Goal: Task Accomplishment & Management: Use online tool/utility

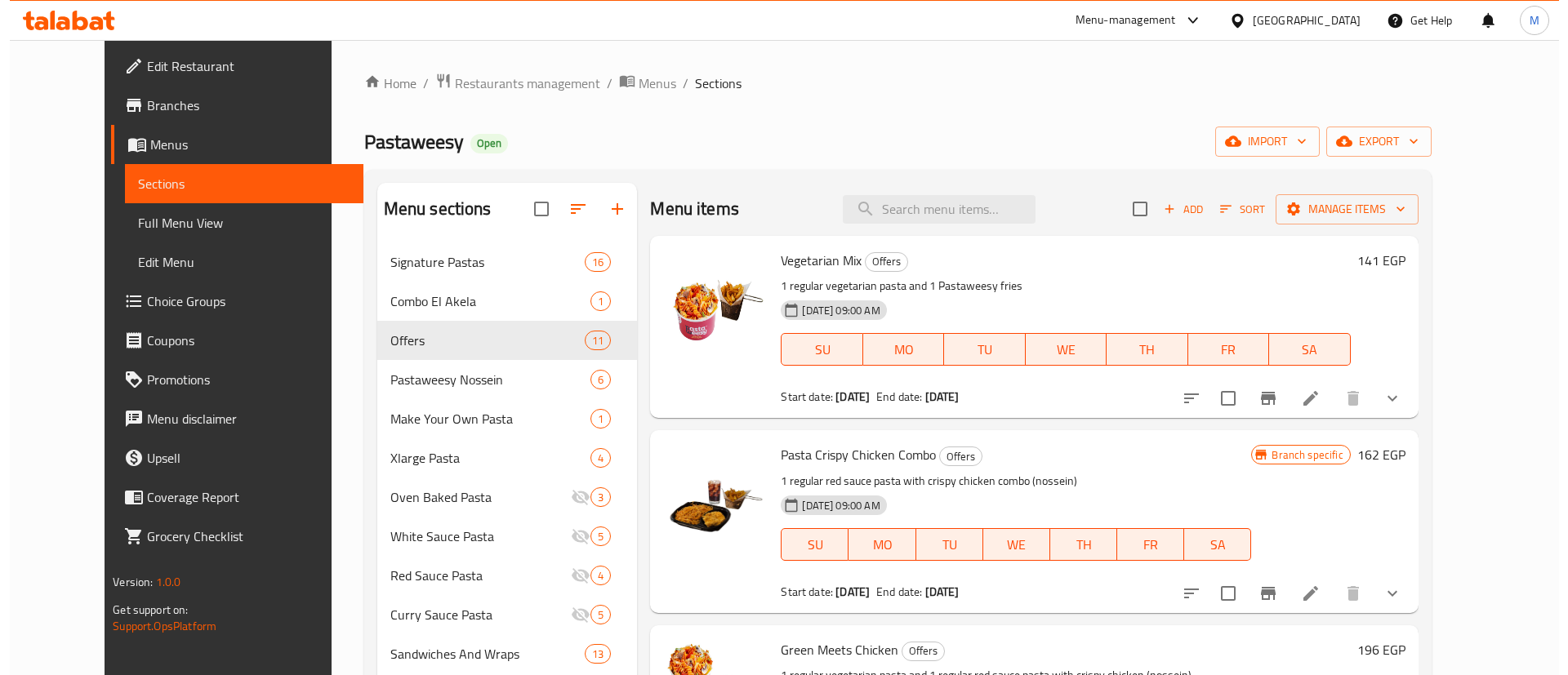
scroll to position [229, 0]
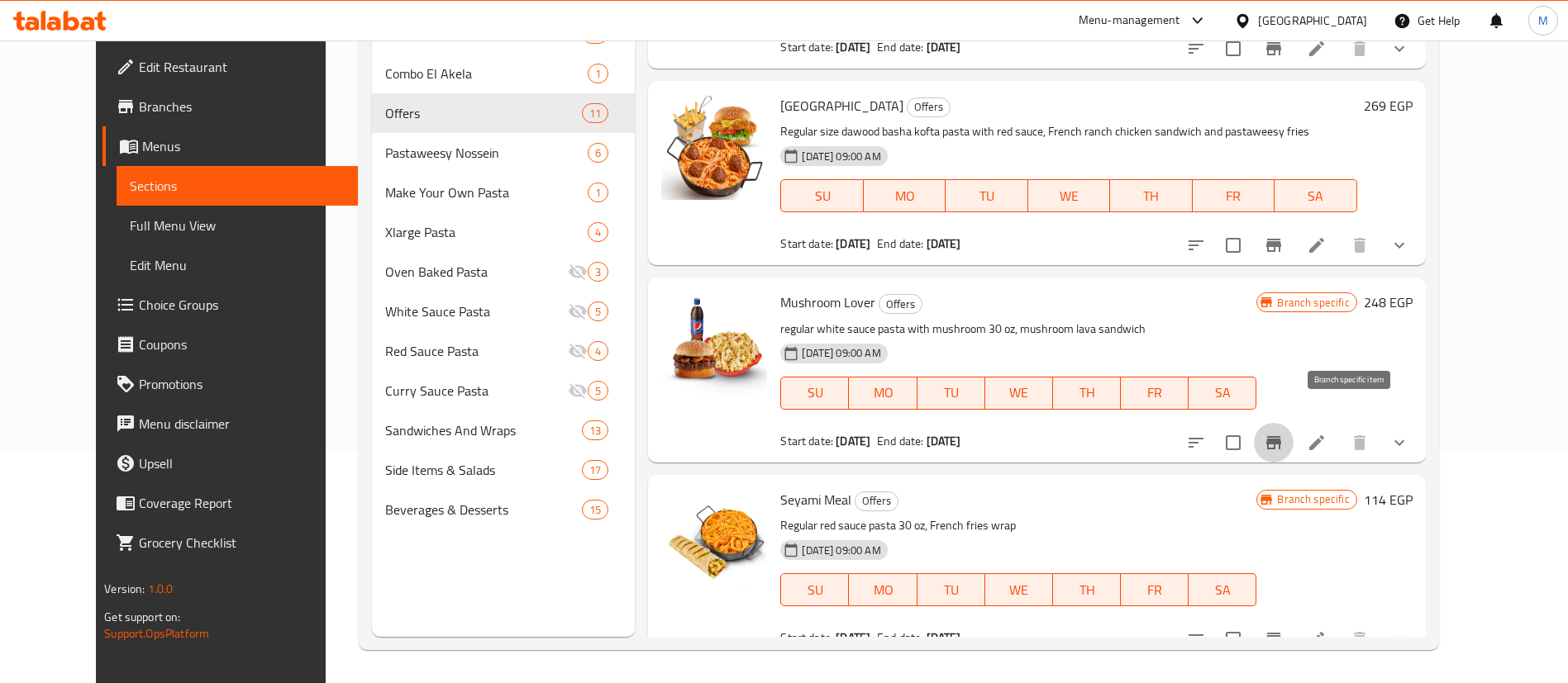
click at [1294, 431] on button "Branch-specific-item" at bounding box center [1273, 442] width 39 height 39
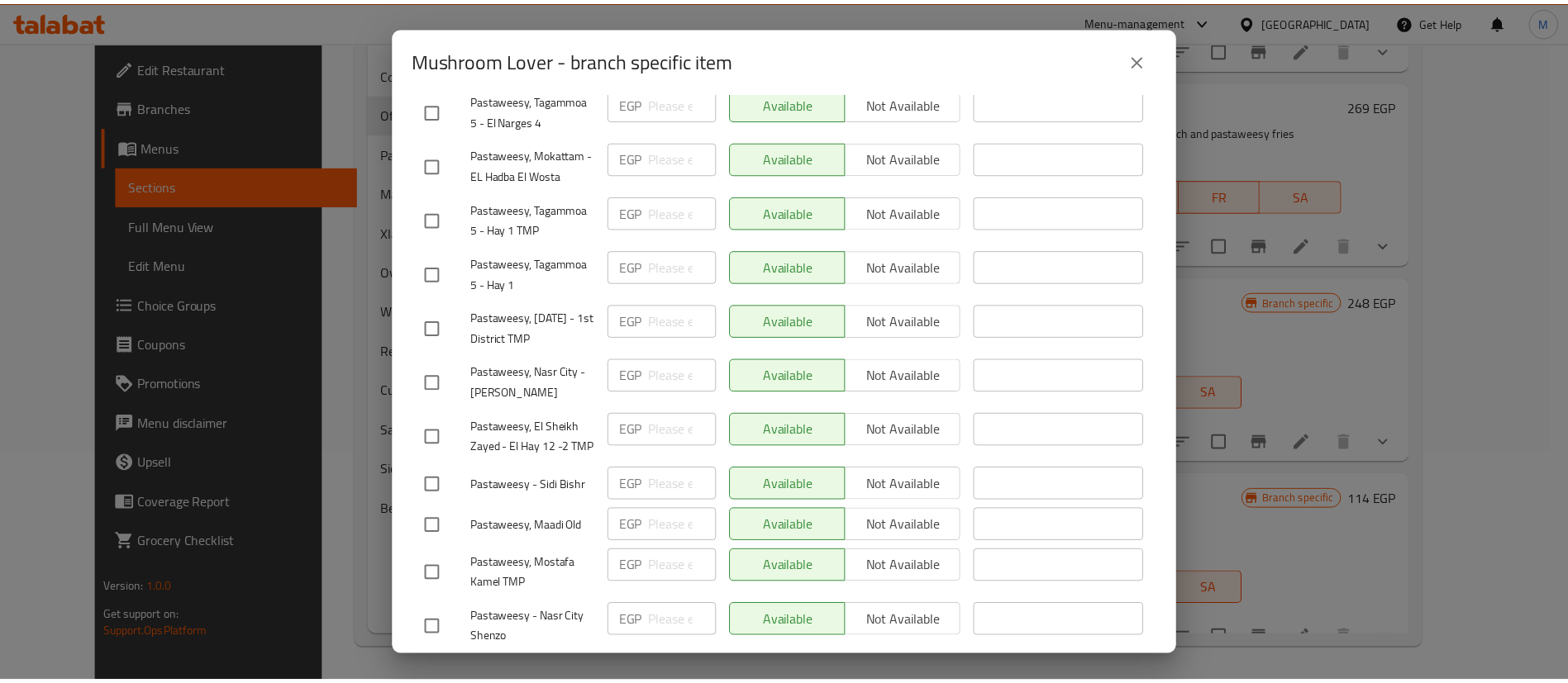
scroll to position [1553, 0]
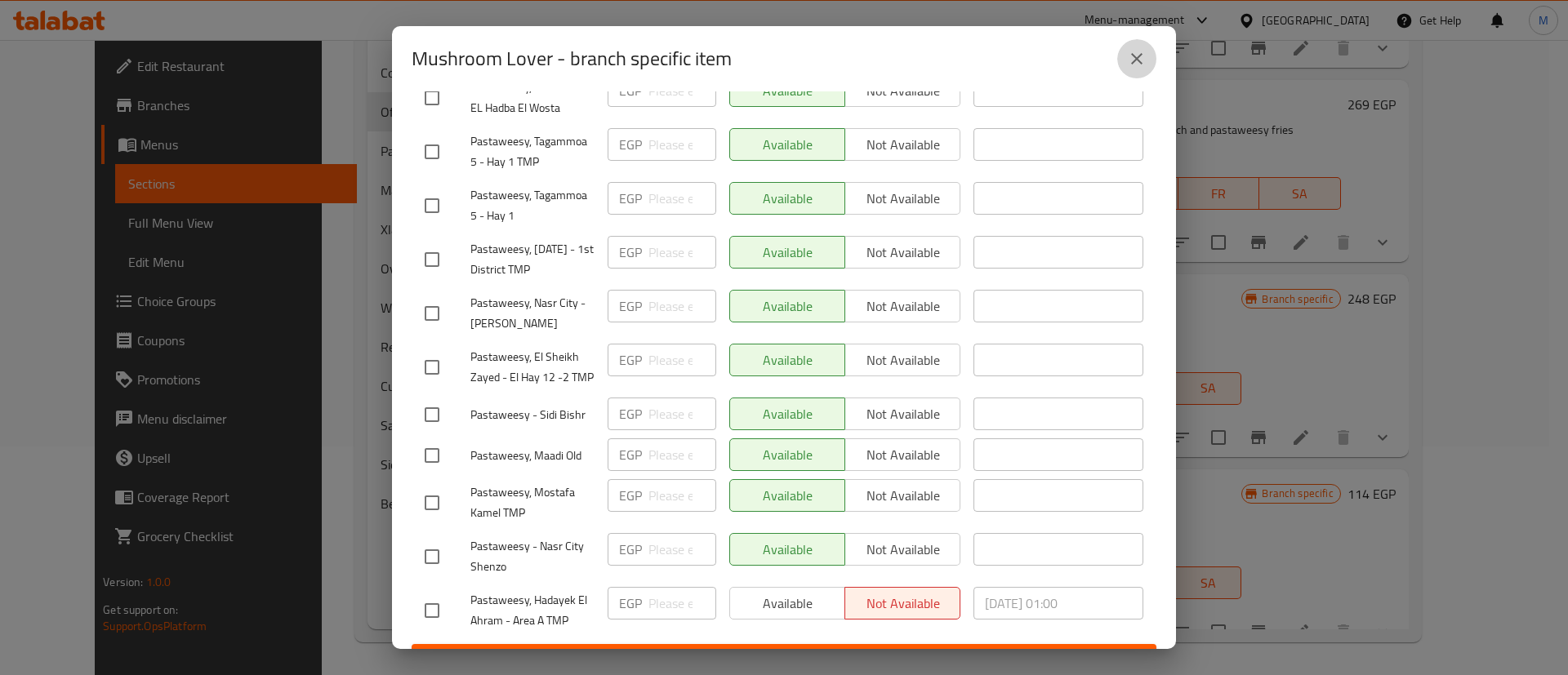
click at [1137, 72] on button "close" at bounding box center [1136, 58] width 39 height 39
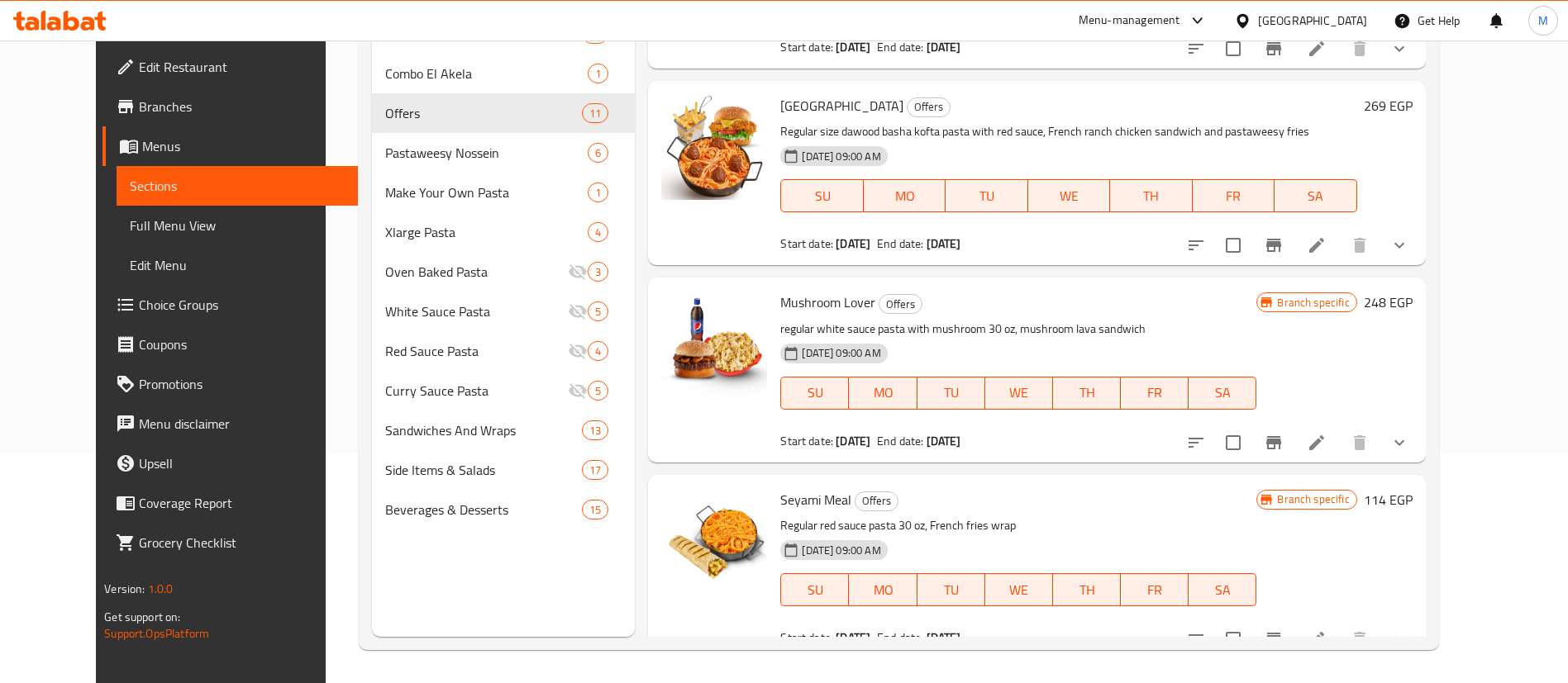
click at [1412, 291] on h6 "248 EGP" at bounding box center [1388, 303] width 49 height 23
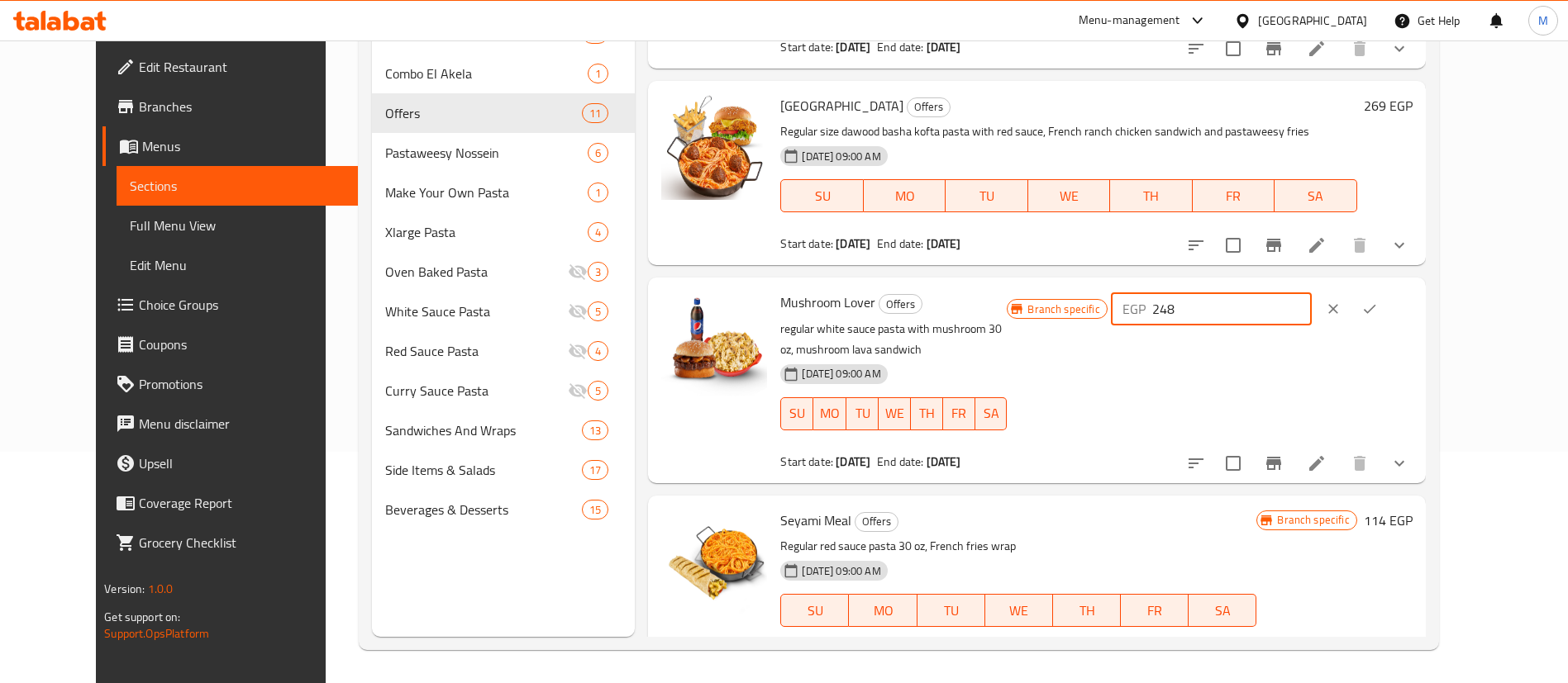
click at [1300, 292] on input "248" at bounding box center [1232, 308] width 159 height 33
type input "242"
click at [1378, 301] on icon "ok" at bounding box center [1369, 309] width 17 height 17
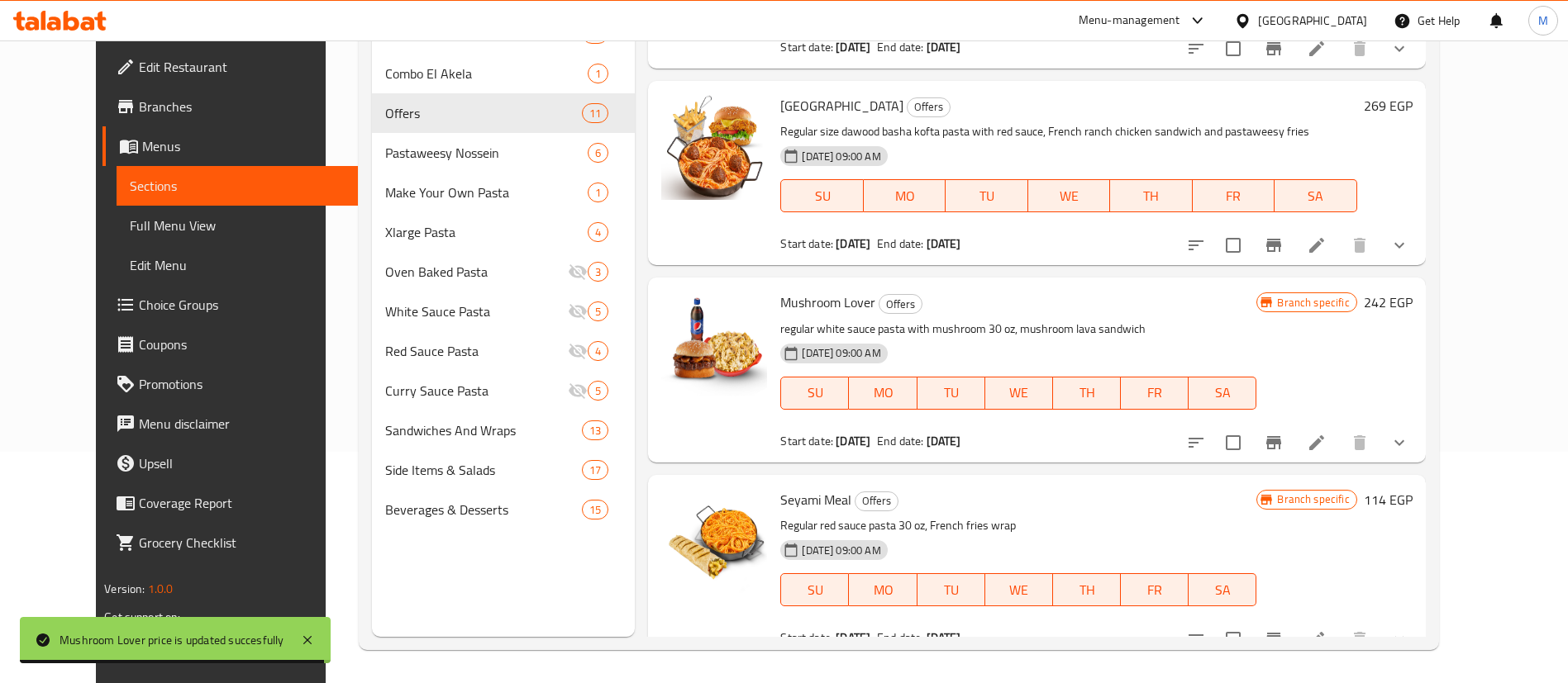
click at [1412, 291] on h6 "242 EGP" at bounding box center [1388, 303] width 49 height 23
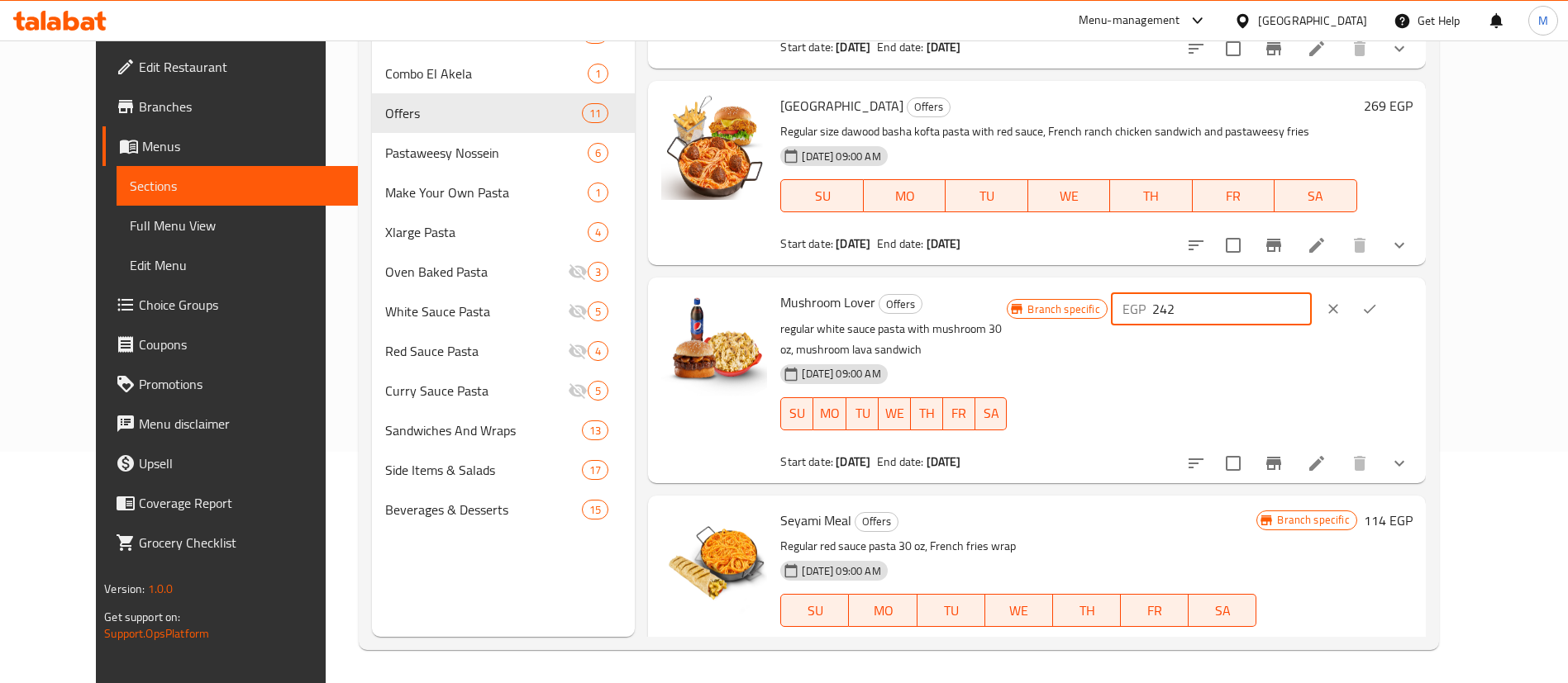
click at [1311, 292] on input "242" at bounding box center [1232, 308] width 159 height 33
type input "243"
click at [1388, 291] on button "ok" at bounding box center [1369, 308] width 36 height 36
